Goal: Information Seeking & Learning: Learn about a topic

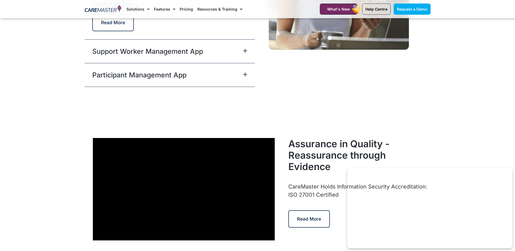
scroll to position [1444, 0]
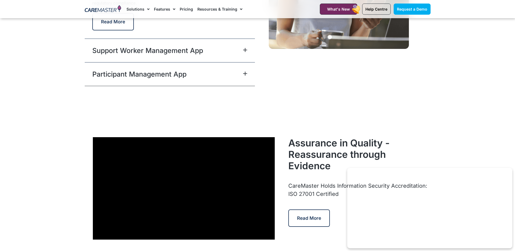
click at [245, 50] on icon at bounding box center [245, 50] width 4 height 4
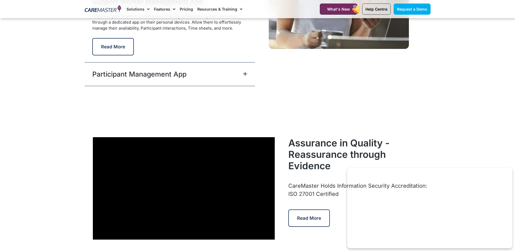
scroll to position [1434, 0]
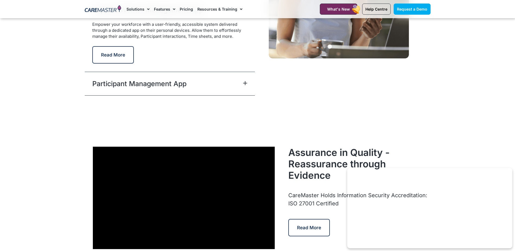
click at [244, 85] on span at bounding box center [244, 83] width 7 height 5
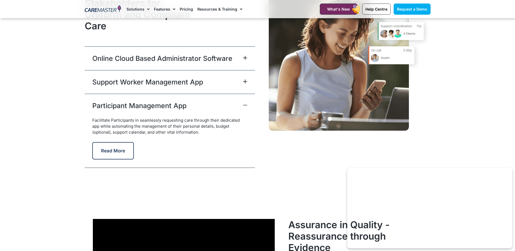
scroll to position [1363, 0]
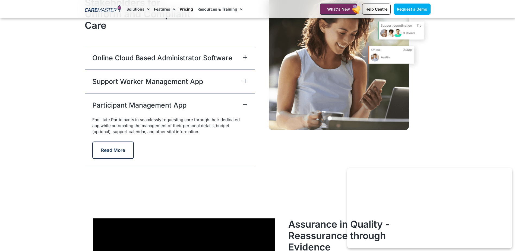
click at [186, 8] on link "Pricing" at bounding box center [186, 9] width 13 height 18
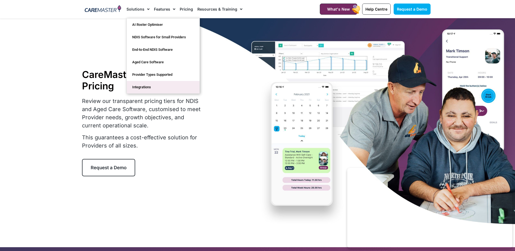
click at [152, 86] on link "Integrations" at bounding box center [163, 87] width 73 height 12
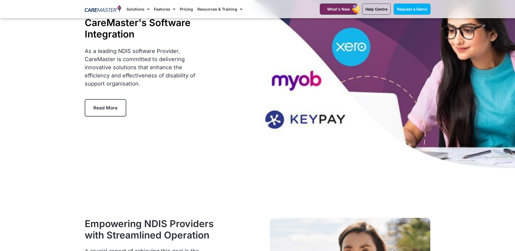
scroll to position [55, 0]
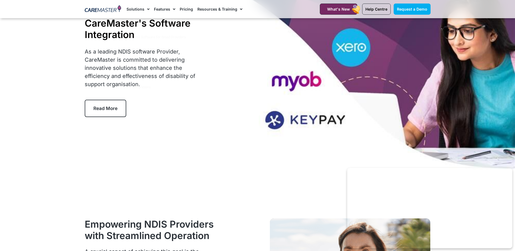
click at [184, 8] on link "Pricing" at bounding box center [186, 9] width 13 height 18
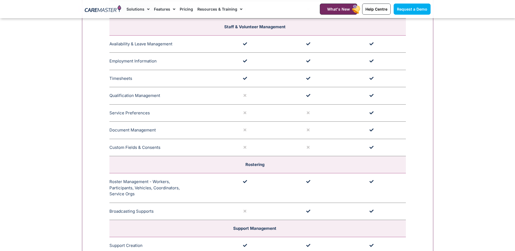
scroll to position [840, 0]
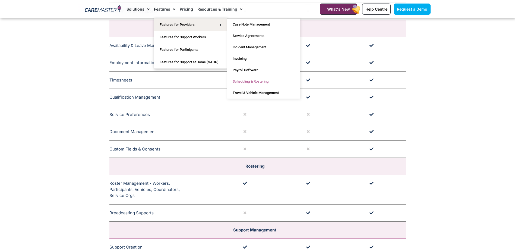
click at [250, 81] on link "Scheduling & Rostering" at bounding box center [263, 81] width 73 height 11
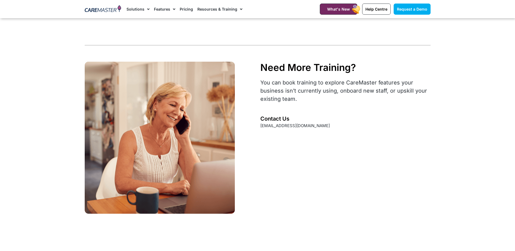
scroll to position [1545, 0]
drag, startPoint x: 313, startPoint y: 125, endPoint x: 258, endPoint y: 126, distance: 54.3
click at [258, 126] on div "Need More Training? You can book training to explore CareMaster features your b…" at bounding box center [345, 137] width 175 height 157
drag, startPoint x: 258, startPoint y: 126, endPoint x: 343, endPoint y: 67, distance: 102.9
click at [343, 67] on div "Need More Training?" at bounding box center [345, 66] width 170 height 11
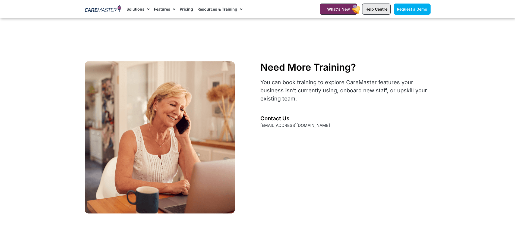
click at [377, 7] on span "Help Centre" at bounding box center [376, 9] width 22 height 5
click at [337, 8] on span "What's New" at bounding box center [338, 9] width 23 height 5
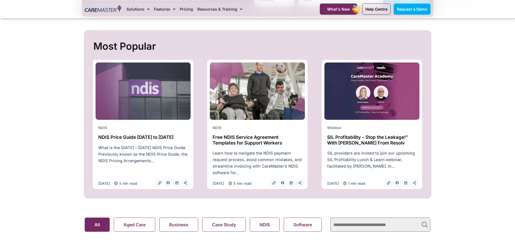
scroll to position [188, 0]
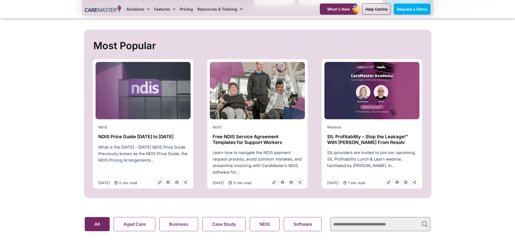
click at [357, 106] on img at bounding box center [371, 91] width 95 height 58
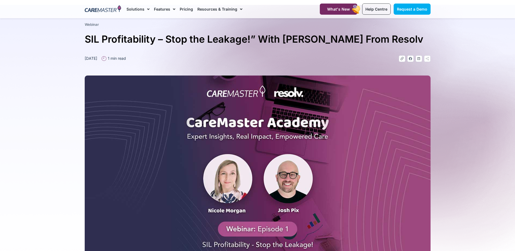
scroll to position [14, 0]
click at [448, 142] on section "Blog Webinar SIL Profitability – Stop the Leakage!” With Josh From Resolv April…" at bounding box center [257, 139] width 515 height 268
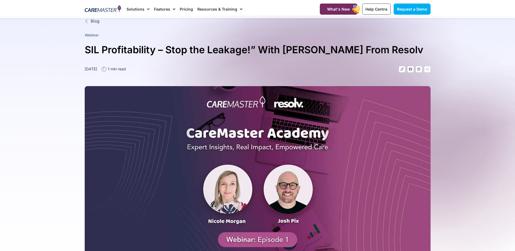
scroll to position [0, 0]
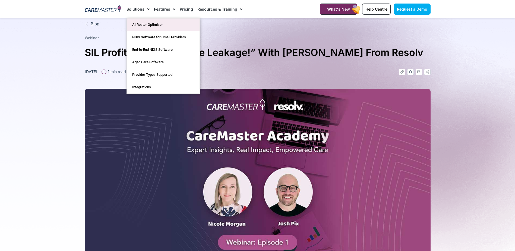
click at [144, 22] on link "AI Roster Optimiser" at bounding box center [163, 24] width 73 height 12
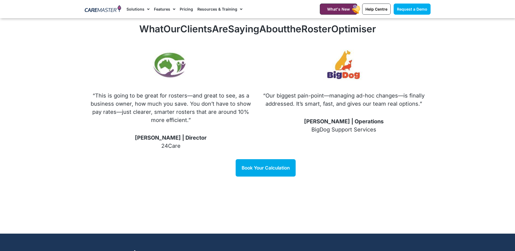
scroll to position [779, 0]
